Goal: Transaction & Acquisition: Purchase product/service

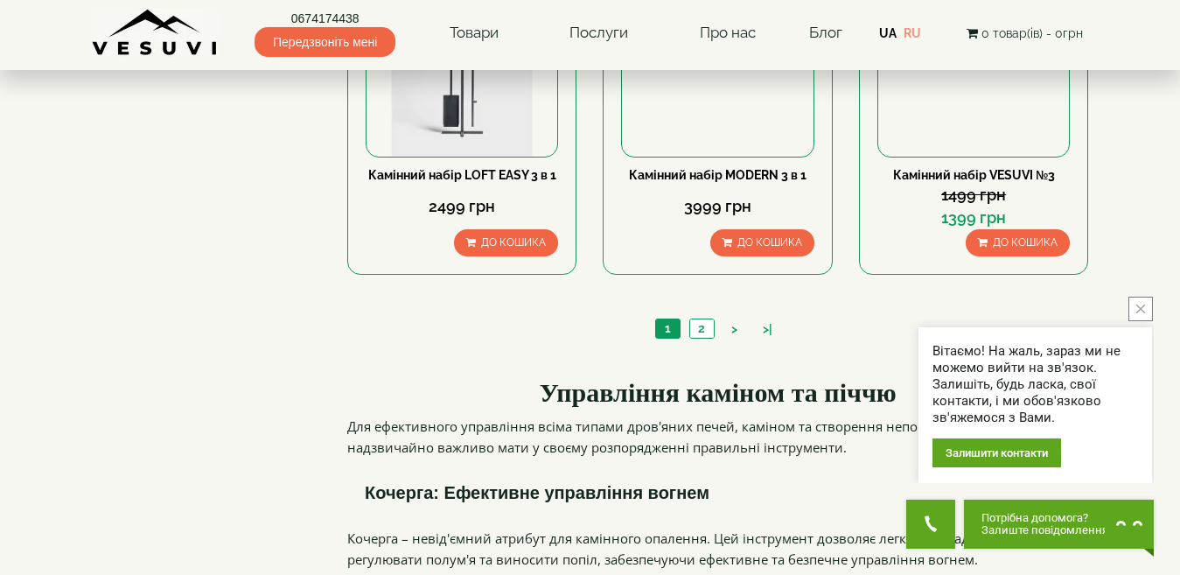
scroll to position [1965, 0]
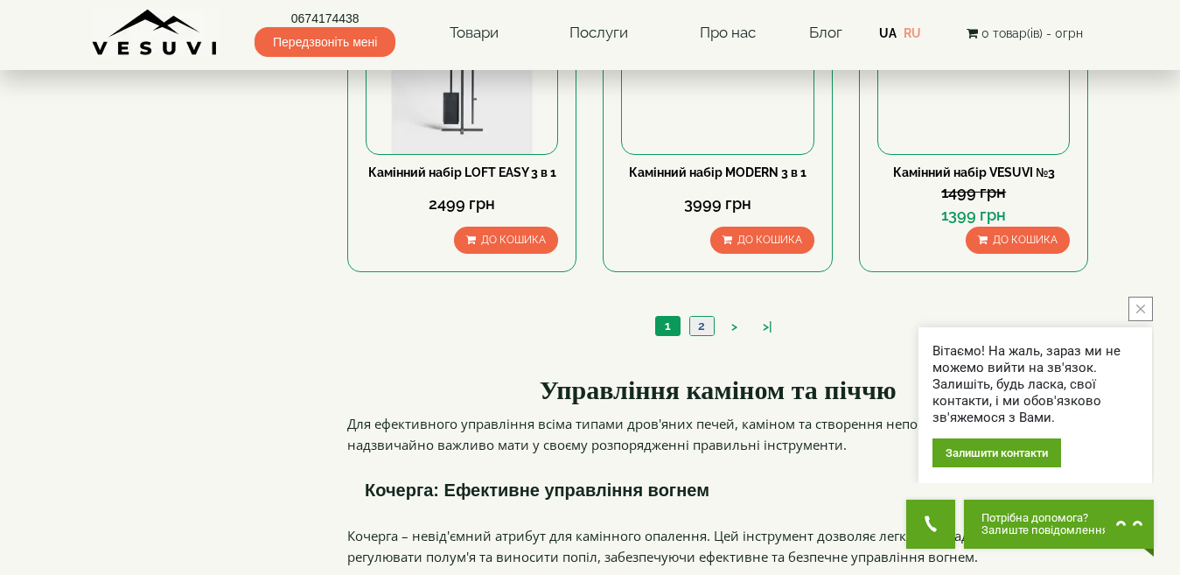
click at [702, 317] on link "2" at bounding box center [701, 326] width 24 height 18
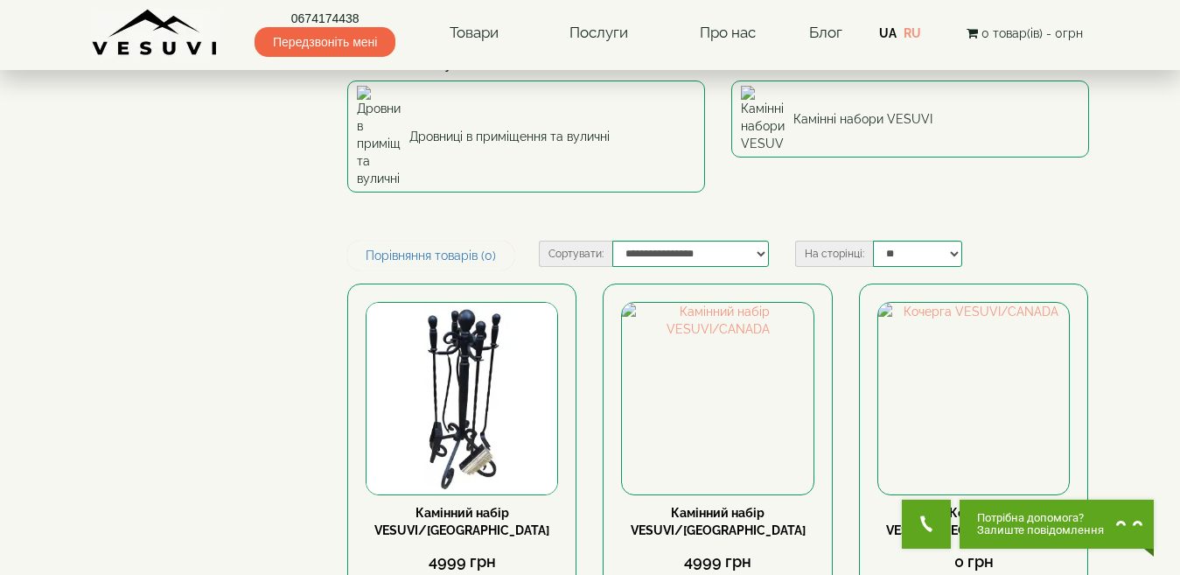
scroll to position [105, 0]
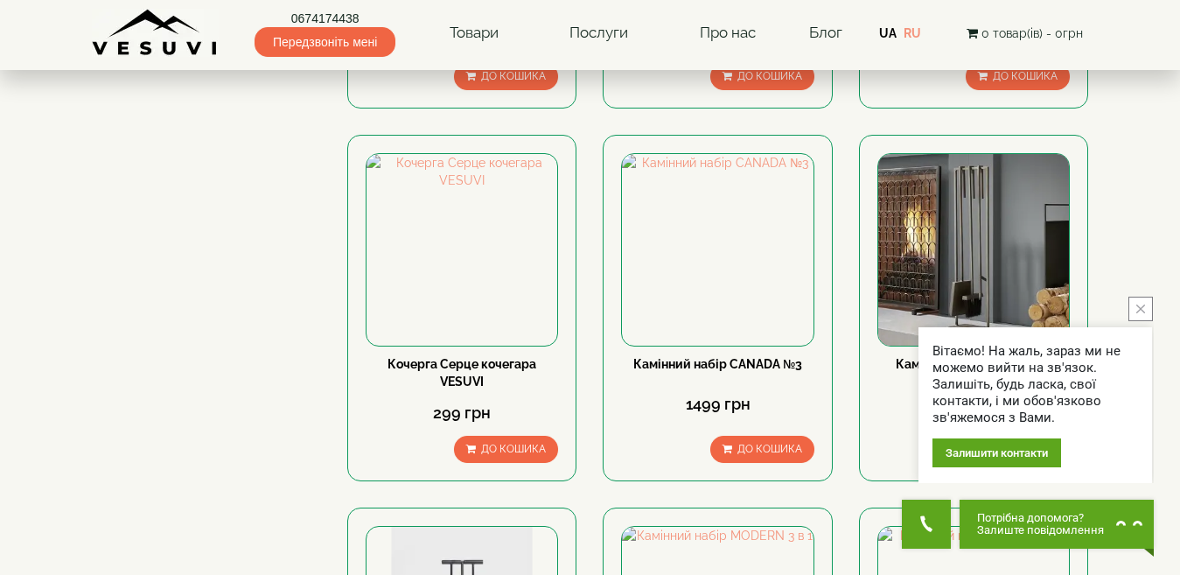
scroll to position [1370, 0]
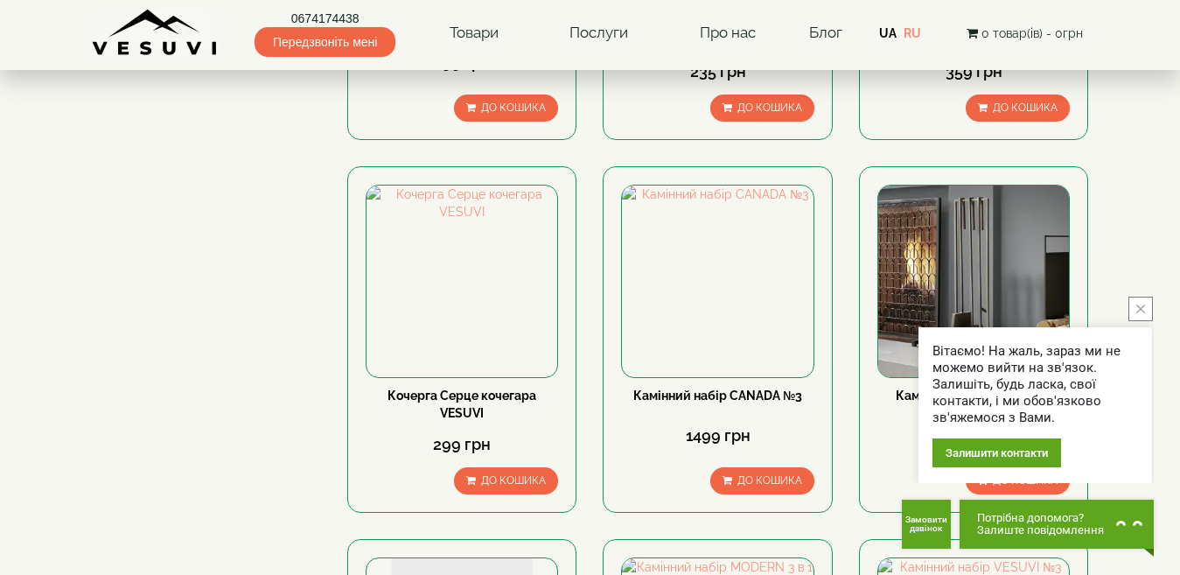
click at [1141, 308] on icon "close button" at bounding box center [1140, 308] width 9 height 9
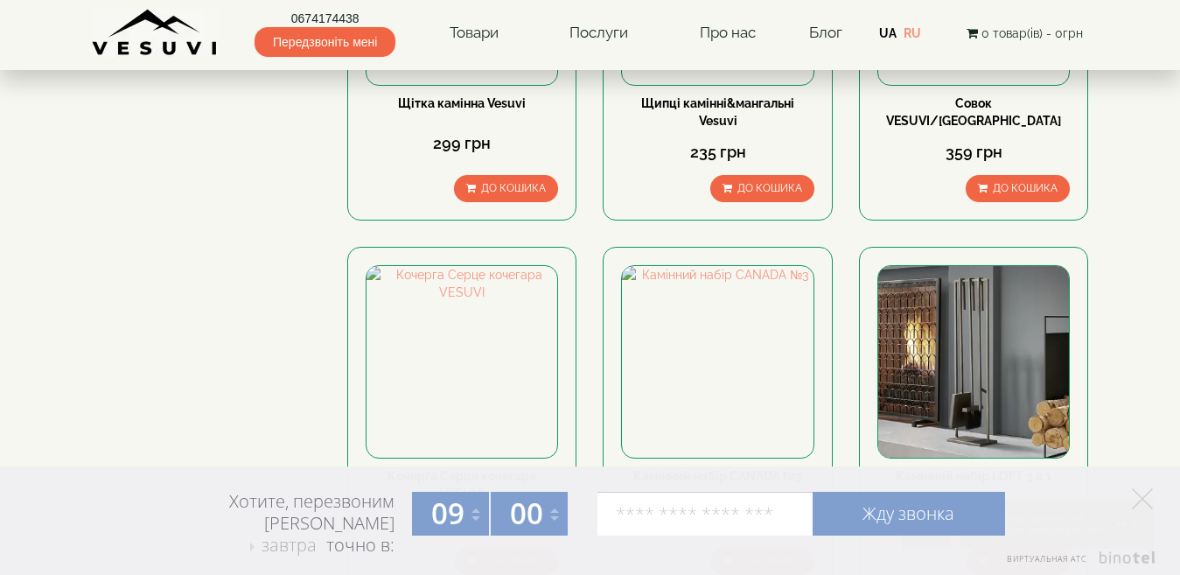
scroll to position [1295, 0]
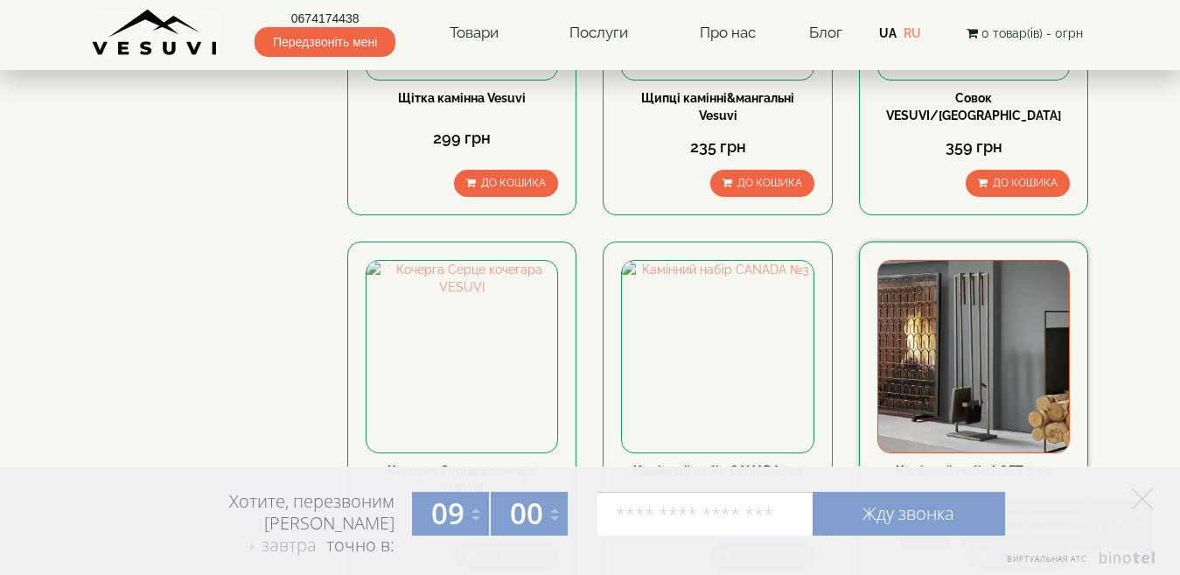
click at [970, 330] on img at bounding box center [973, 356] width 191 height 191
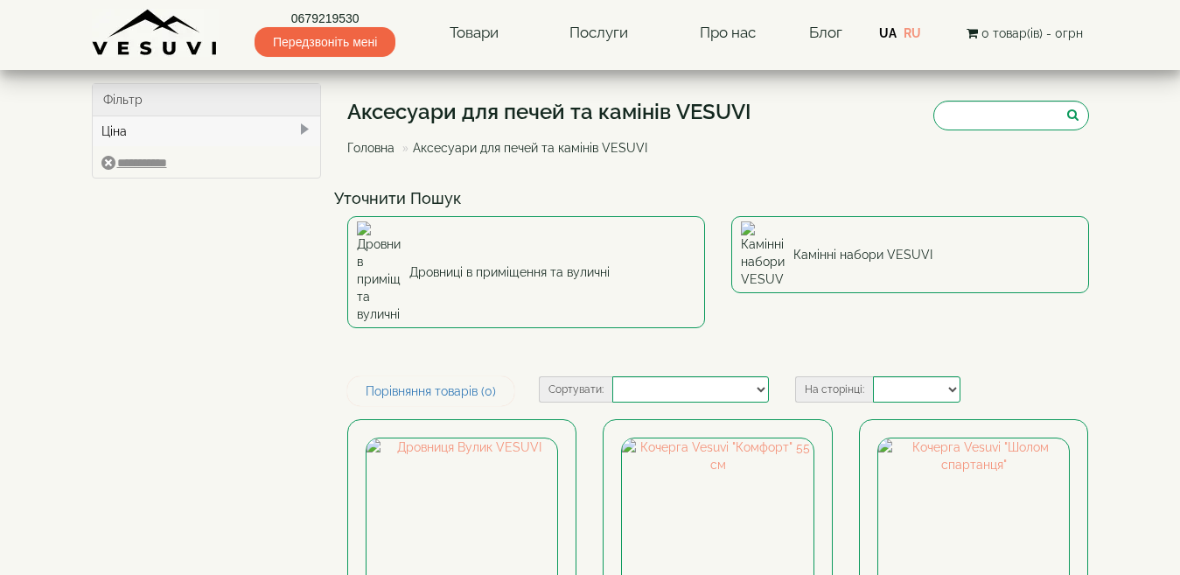
select select
